Goal: Task Accomplishment & Management: Manage account settings

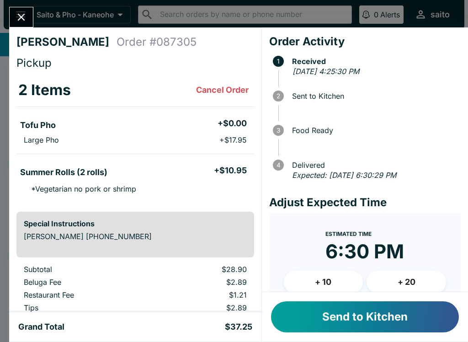
click at [345, 325] on button "Send to Kitchen" at bounding box center [365, 316] width 188 height 31
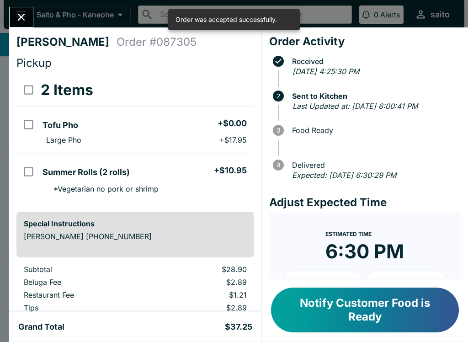
click at [26, 170] on input "orders table" at bounding box center [28, 171] width 21 height 21
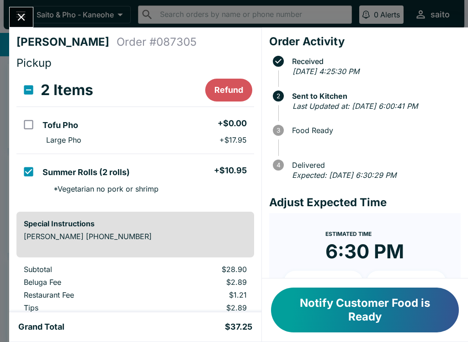
click at [230, 85] on button "Refund" at bounding box center [228, 90] width 47 height 23
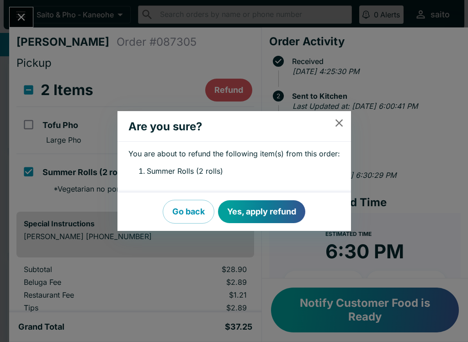
click at [270, 213] on button "Yes, apply refund" at bounding box center [261, 211] width 87 height 23
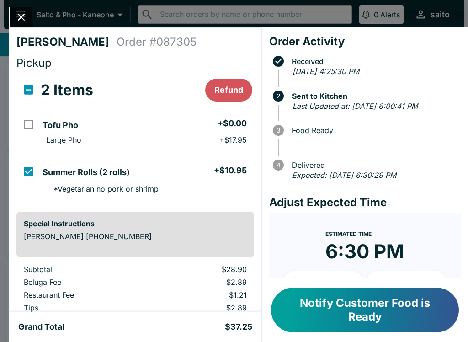
checkbox input "false"
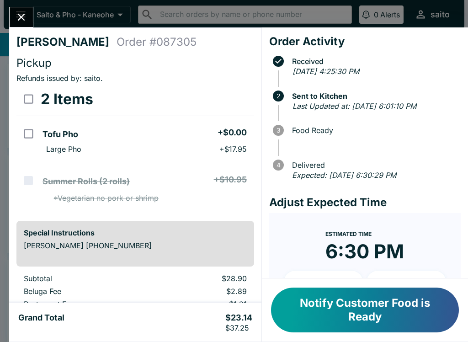
click at [20, 16] on icon "Close" at bounding box center [21, 17] width 7 height 7
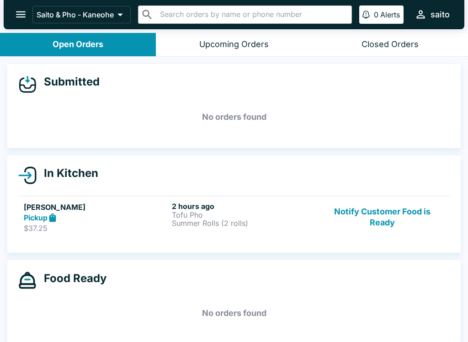
click at [14, 21] on button "open drawer" at bounding box center [20, 14] width 23 height 23
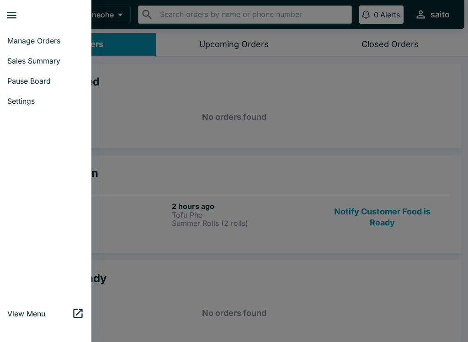
click at [45, 61] on span "Sales Summary" at bounding box center [45, 60] width 77 height 9
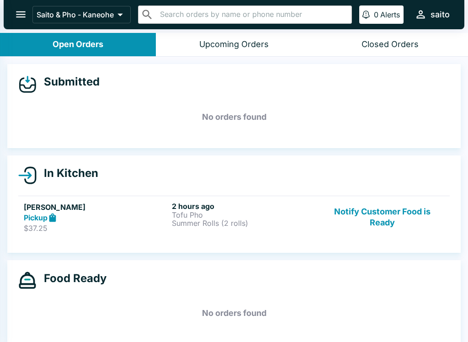
select select "03:00"
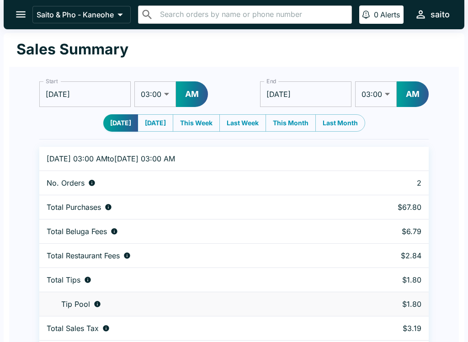
click at [27, 3] on div "Saito & Pho - Kaneohe ​ ​ 0 Alerts saito" at bounding box center [234, 14] width 460 height 29
click at [23, 9] on icon "open drawer" at bounding box center [21, 14] width 12 height 12
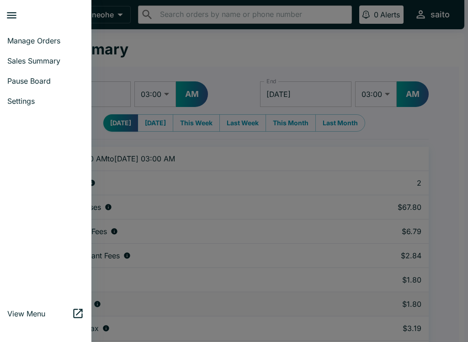
click at [41, 80] on span "Pause Board" at bounding box center [45, 80] width 77 height 9
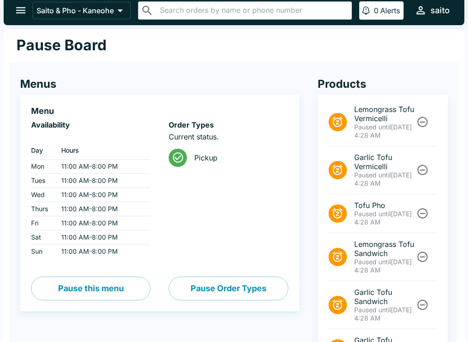
scroll to position [3, 0]
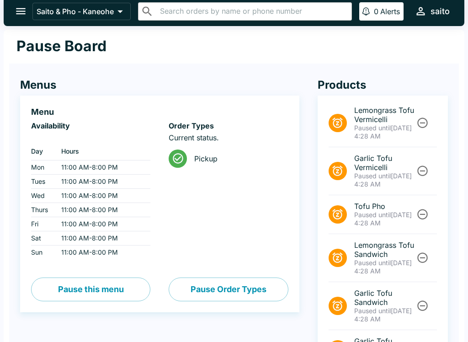
click at [24, 5] on button "open drawer" at bounding box center [20, 11] width 23 height 23
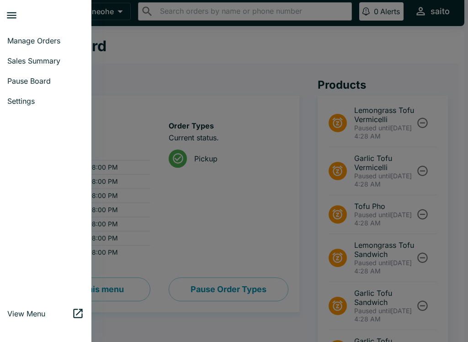
click at [35, 35] on link "Manage Orders" at bounding box center [45, 41] width 91 height 20
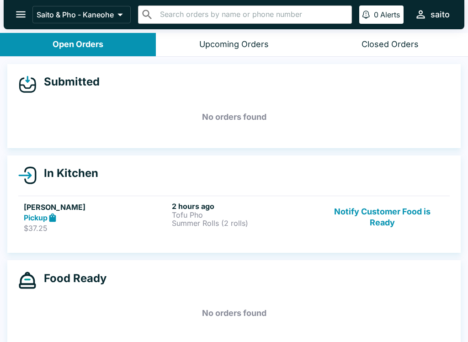
click at [209, 217] on p "Tofu Pho" at bounding box center [244, 215] width 144 height 8
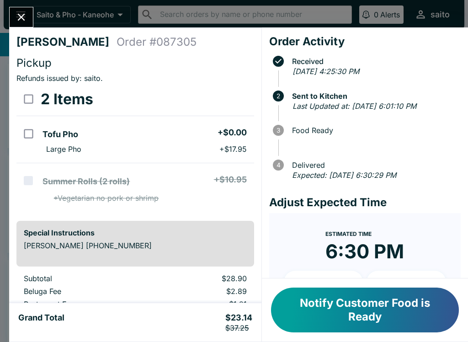
click at [29, 98] on input "select all" at bounding box center [28, 99] width 21 height 21
checkbox input "true"
click at [228, 103] on button "Refund" at bounding box center [228, 99] width 47 height 23
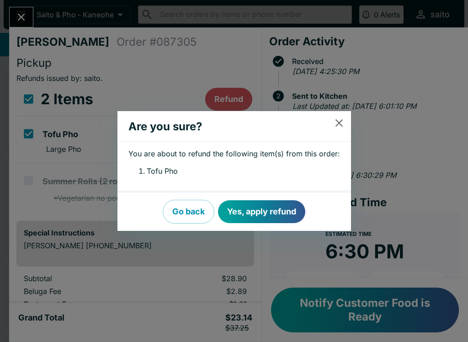
click at [261, 214] on button "Yes, apply refund" at bounding box center [261, 211] width 87 height 23
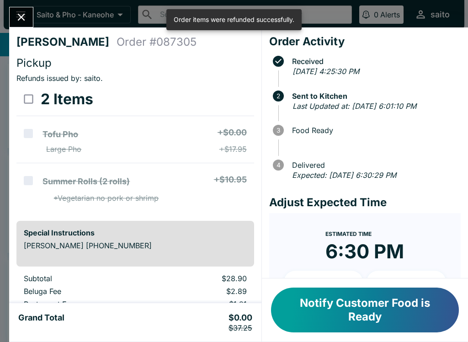
click at [25, 18] on icon "Close" at bounding box center [21, 17] width 12 height 12
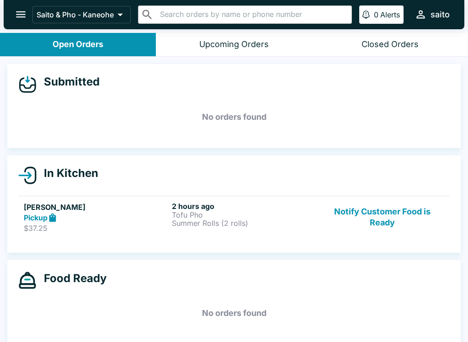
click at [195, 214] on p "Tofu Pho" at bounding box center [244, 215] width 144 height 8
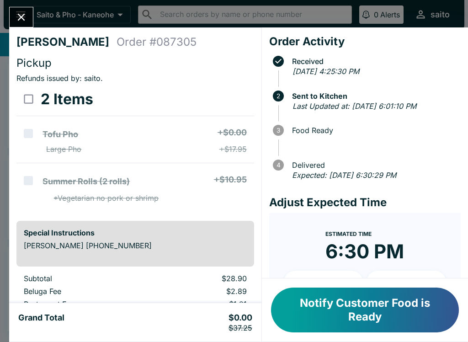
click at [26, 14] on icon "Close" at bounding box center [21, 17] width 12 height 12
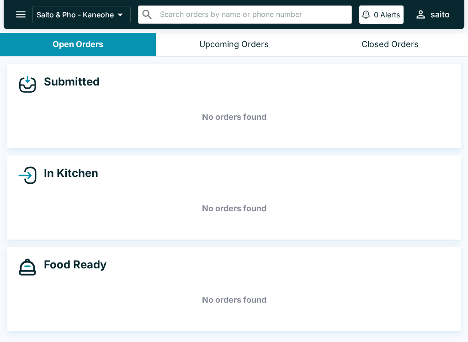
click at [26, 17] on icon "open drawer" at bounding box center [21, 14] width 12 height 12
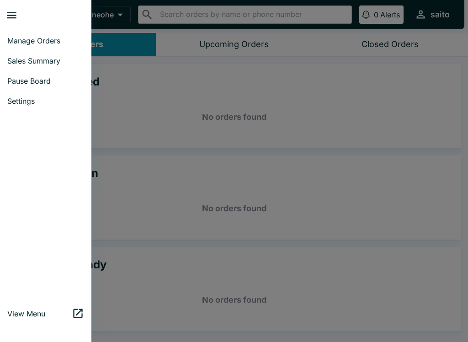
click at [27, 84] on span "Pause Board" at bounding box center [45, 80] width 77 height 9
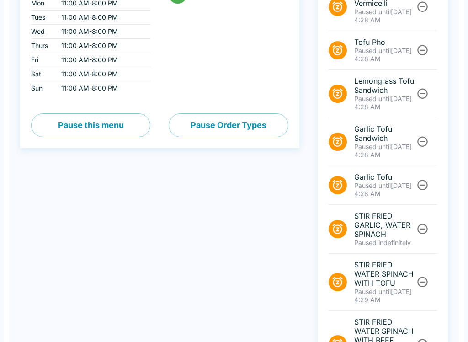
scroll to position [272, 0]
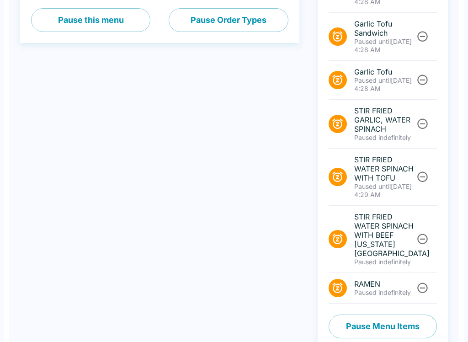
click at [385, 322] on button "Pause Menu Items" at bounding box center [382, 326] width 108 height 24
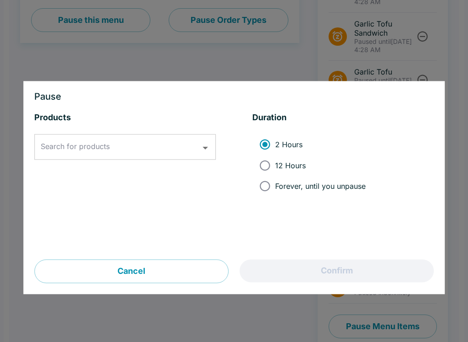
click at [172, 151] on input "Search for products" at bounding box center [117, 146] width 159 height 17
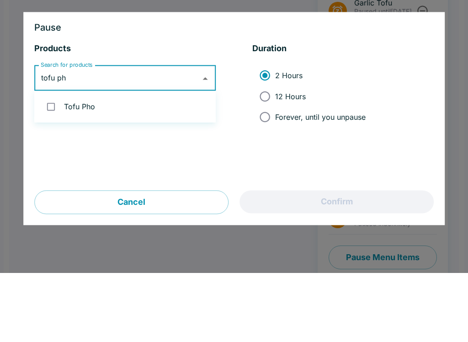
type input "tofu pho"
click at [59, 166] on input "checkbox" at bounding box center [51, 175] width 19 height 19
checkbox input "true"
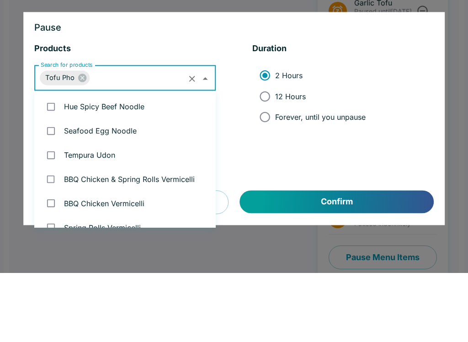
scroll to position [301, 0]
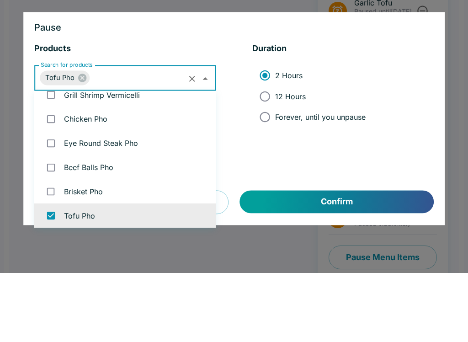
click at [282, 161] on span "12 Hours" at bounding box center [290, 165] width 31 height 9
click at [275, 155] on input "12 Hours" at bounding box center [264, 165] width 21 height 21
radio input "true"
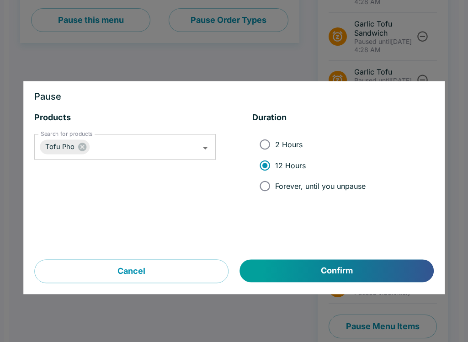
click at [355, 270] on button "Confirm" at bounding box center [337, 270] width 194 height 23
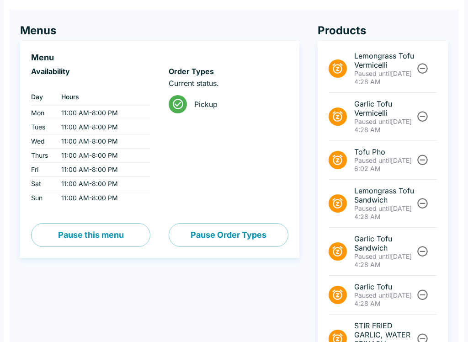
scroll to position [0, 0]
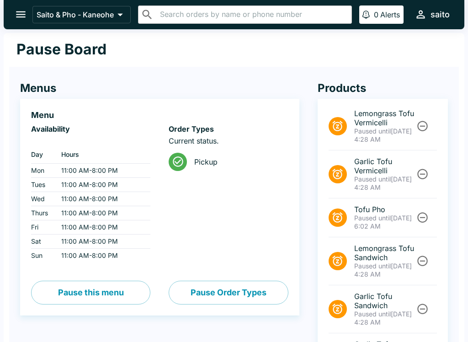
click at [20, 10] on icon "open drawer" at bounding box center [21, 14] width 12 height 12
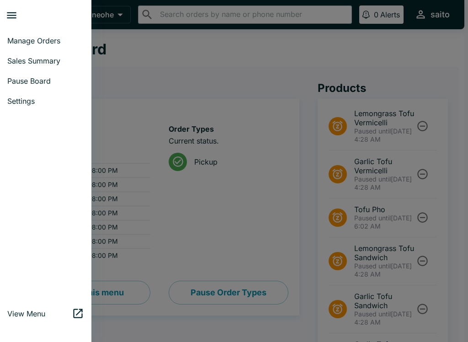
click at [32, 50] on link "Manage Orders" at bounding box center [45, 41] width 91 height 20
